Goal: Consume media (video, audio): Consume media (video, audio)

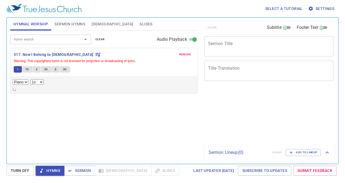
select select "1"
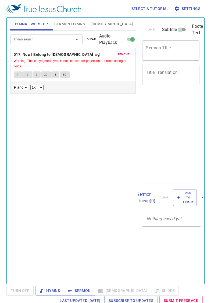
select select "1"
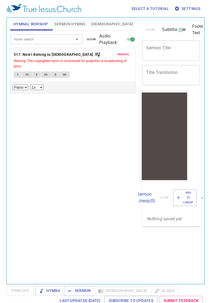
click at [18, 74] on span "1" at bounding box center [18, 74] width 2 height 5
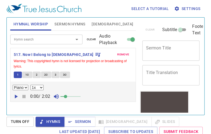
click at [37, 74] on span "2" at bounding box center [37, 74] width 2 height 5
click at [46, 74] on span "2C" at bounding box center [46, 74] width 4 height 5
click at [55, 75] on span "3" at bounding box center [56, 74] width 2 height 5
click at [64, 74] on span "3C" at bounding box center [65, 74] width 4 height 5
